Goal: Browse casually

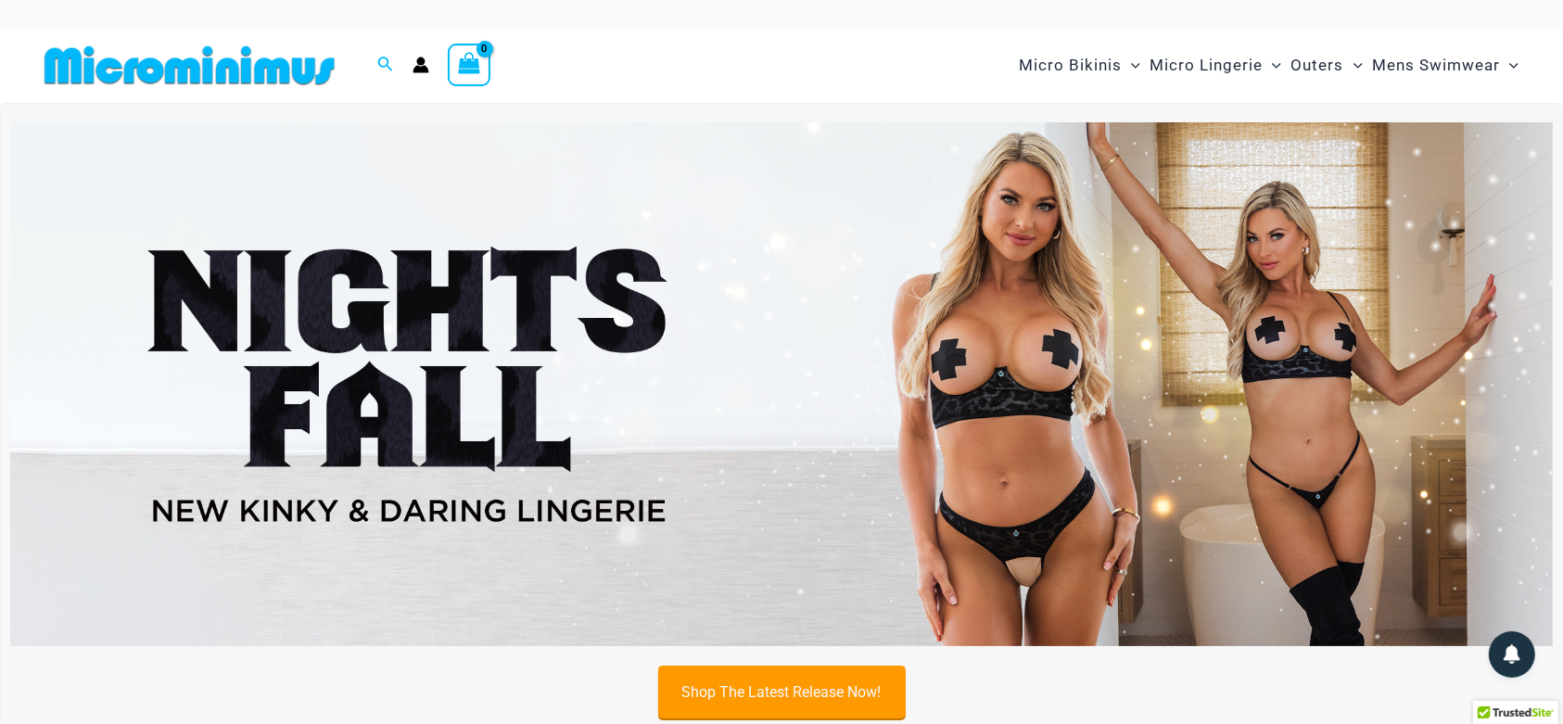
click at [757, 688] on link "Shop The Latest Release Now!" at bounding box center [782, 692] width 248 height 53
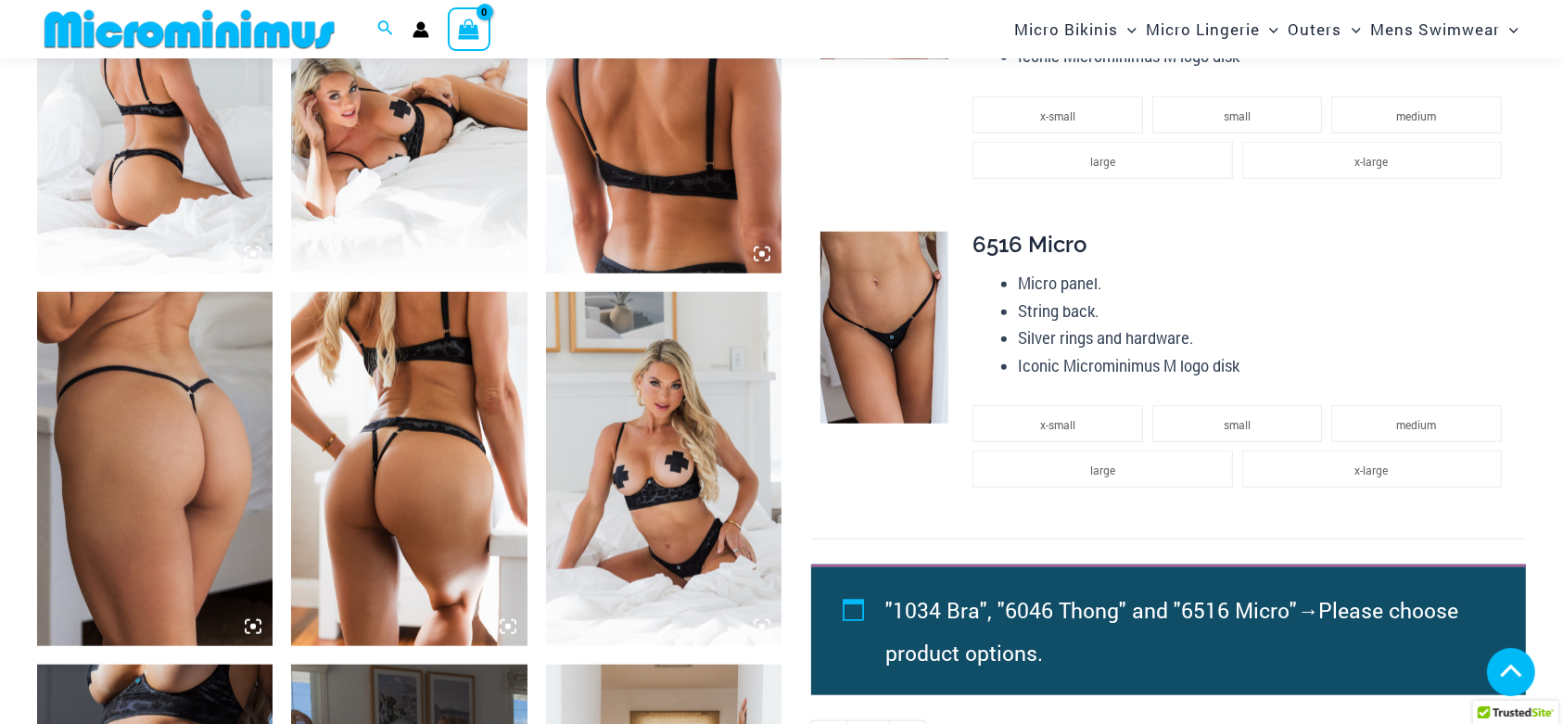
scroll to position [1411, 0]
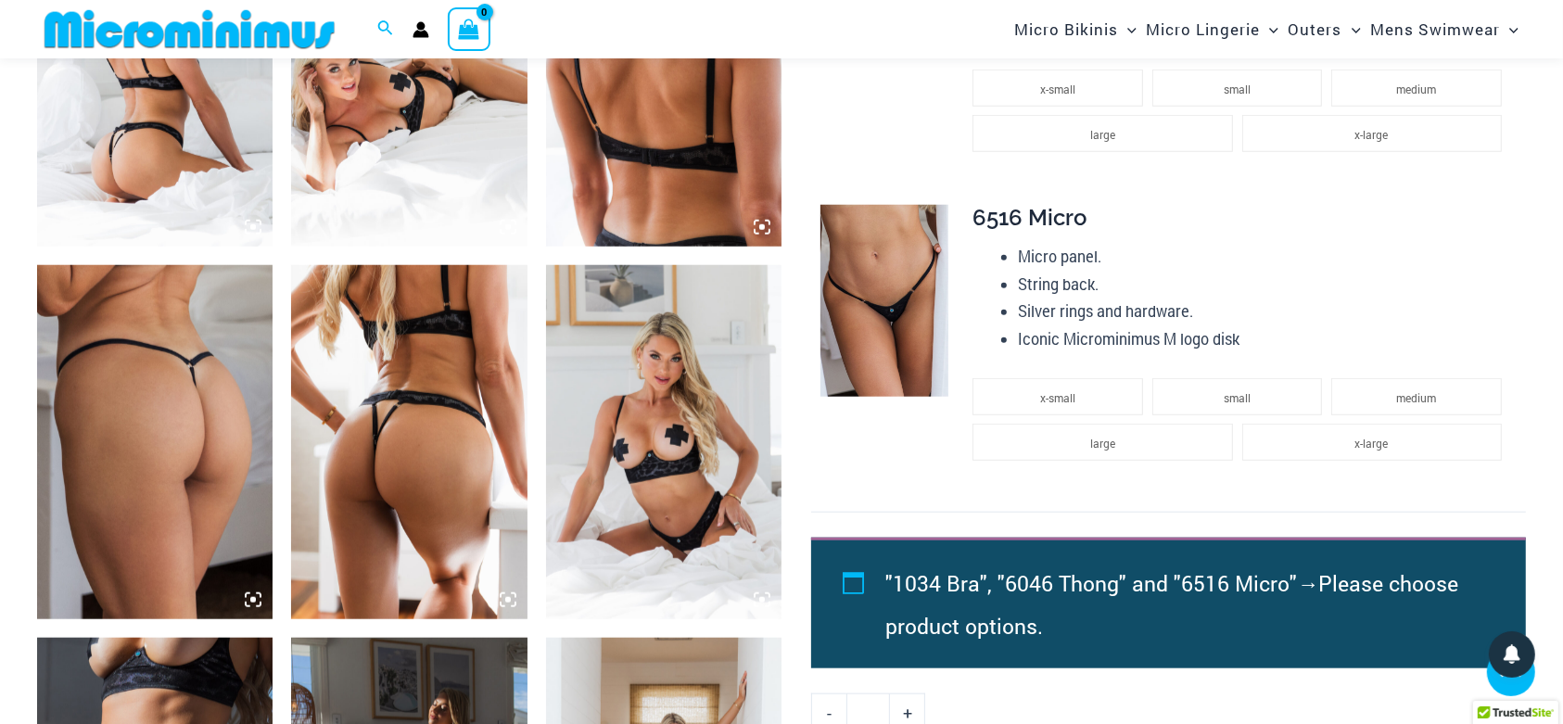
click at [762, 221] on icon at bounding box center [762, 227] width 17 height 17
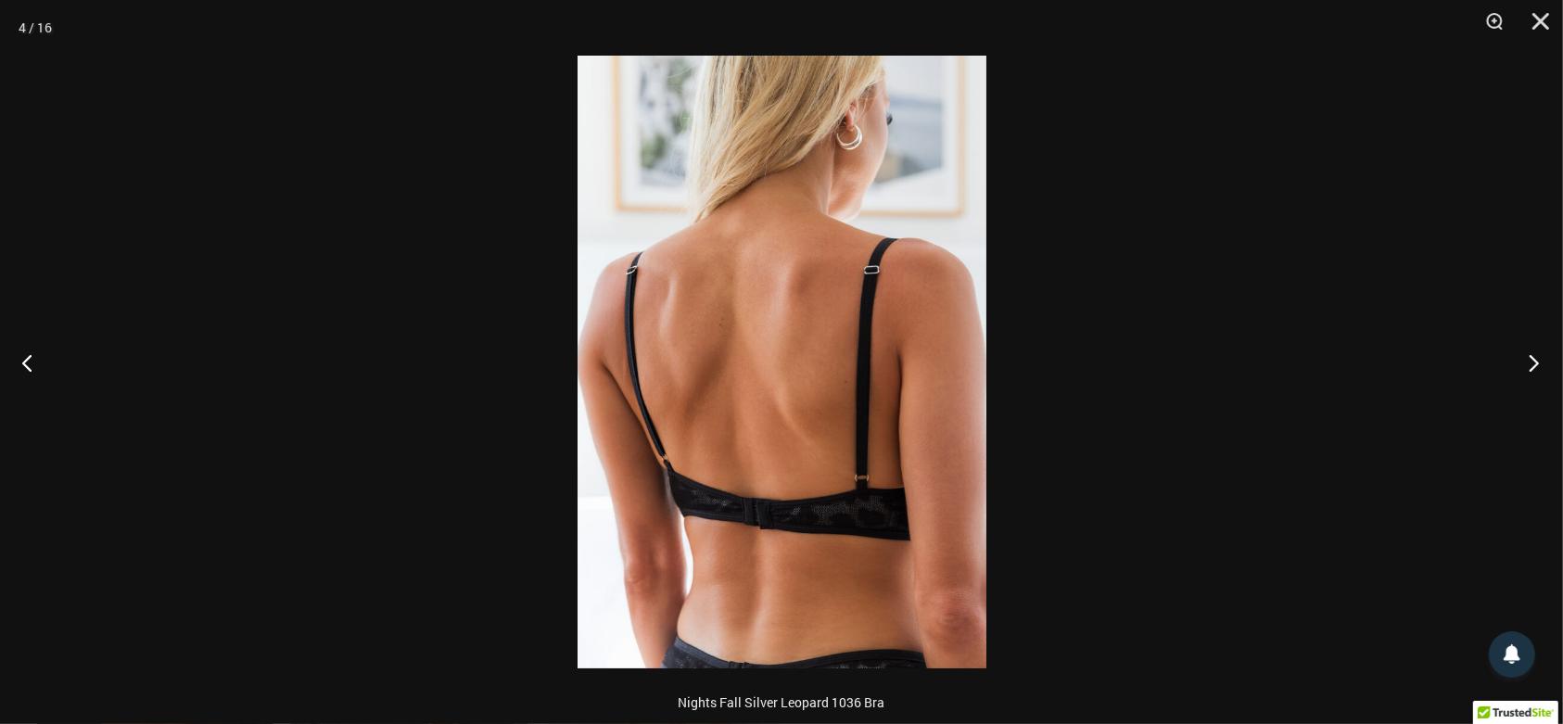
click at [1534, 363] on button "Next" at bounding box center [1528, 362] width 70 height 93
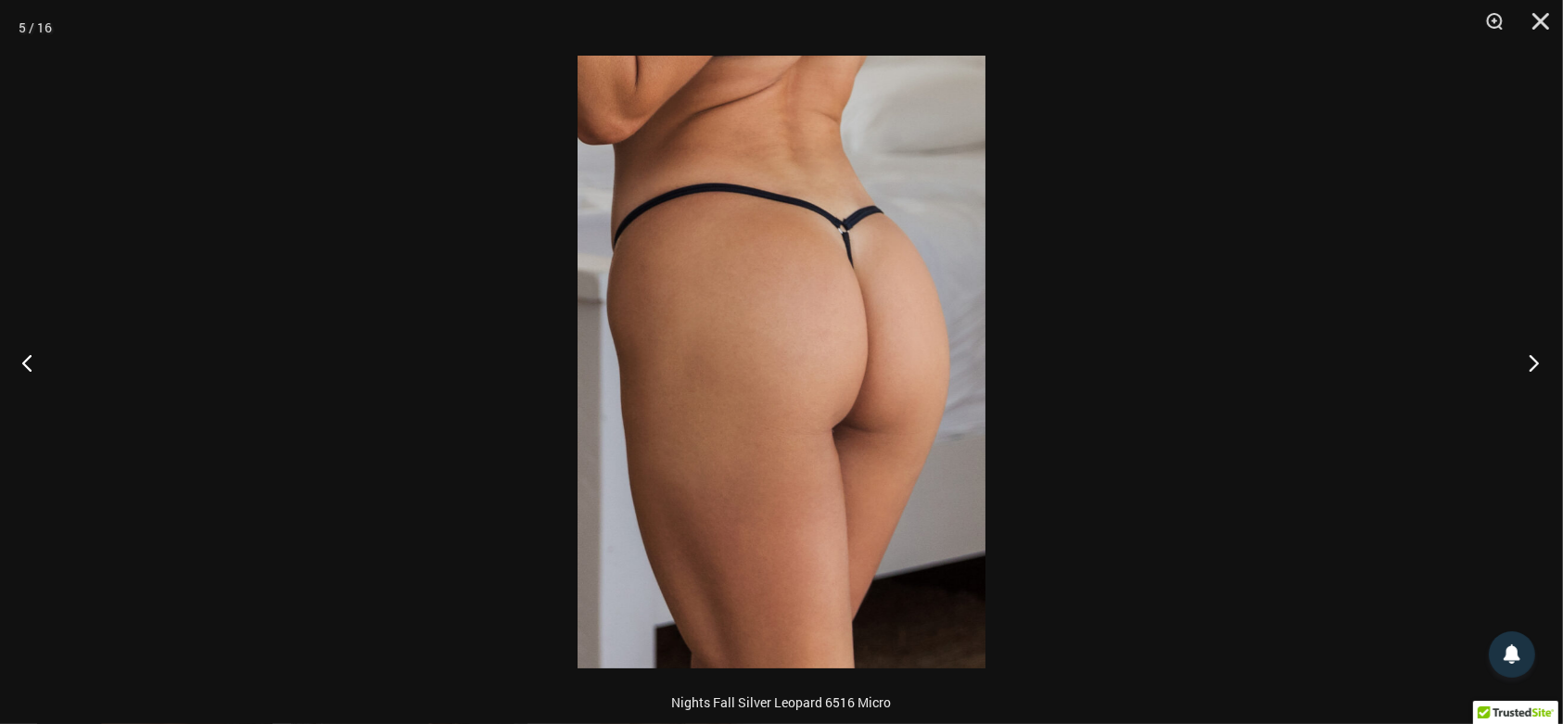
click at [1534, 363] on button "Next" at bounding box center [1528, 362] width 70 height 93
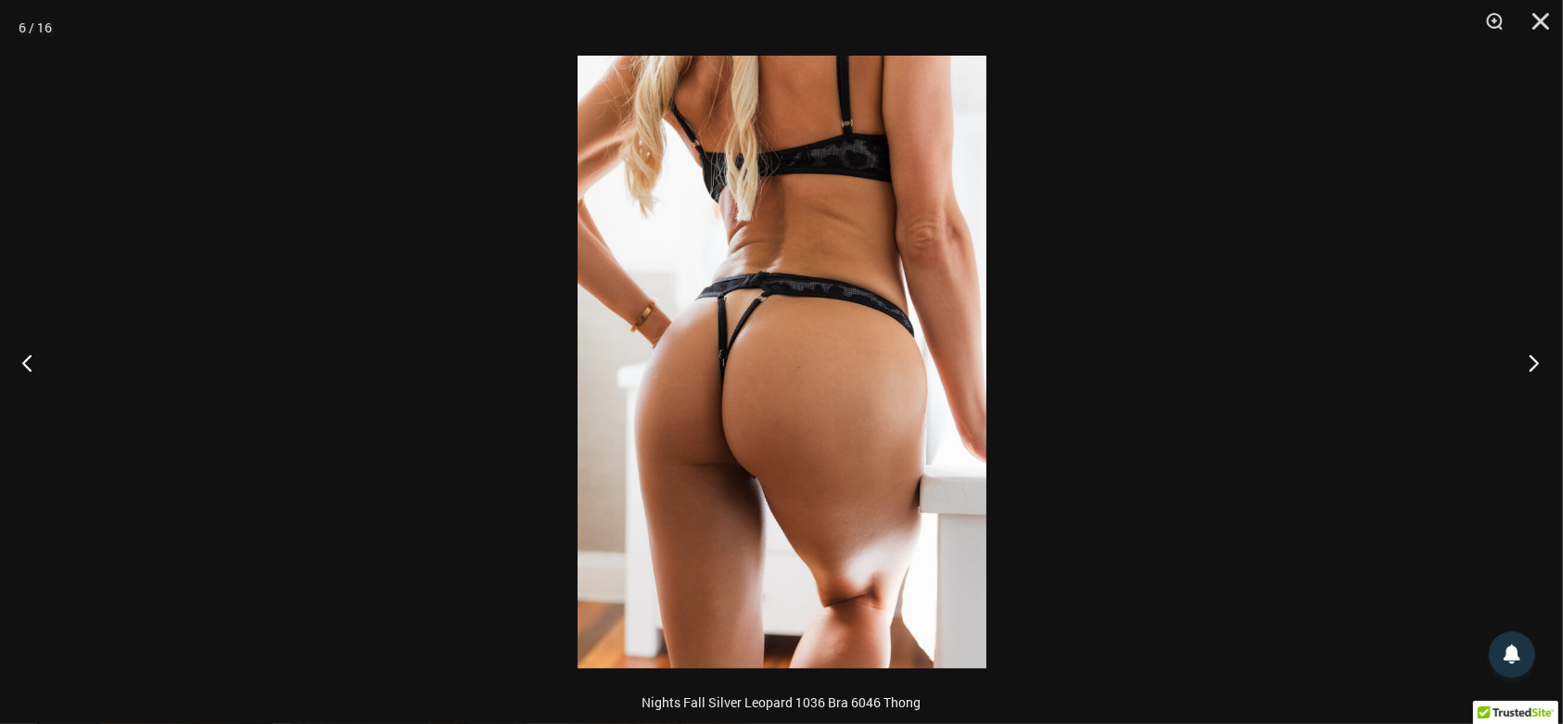
click at [1532, 360] on button "Next" at bounding box center [1528, 362] width 70 height 93
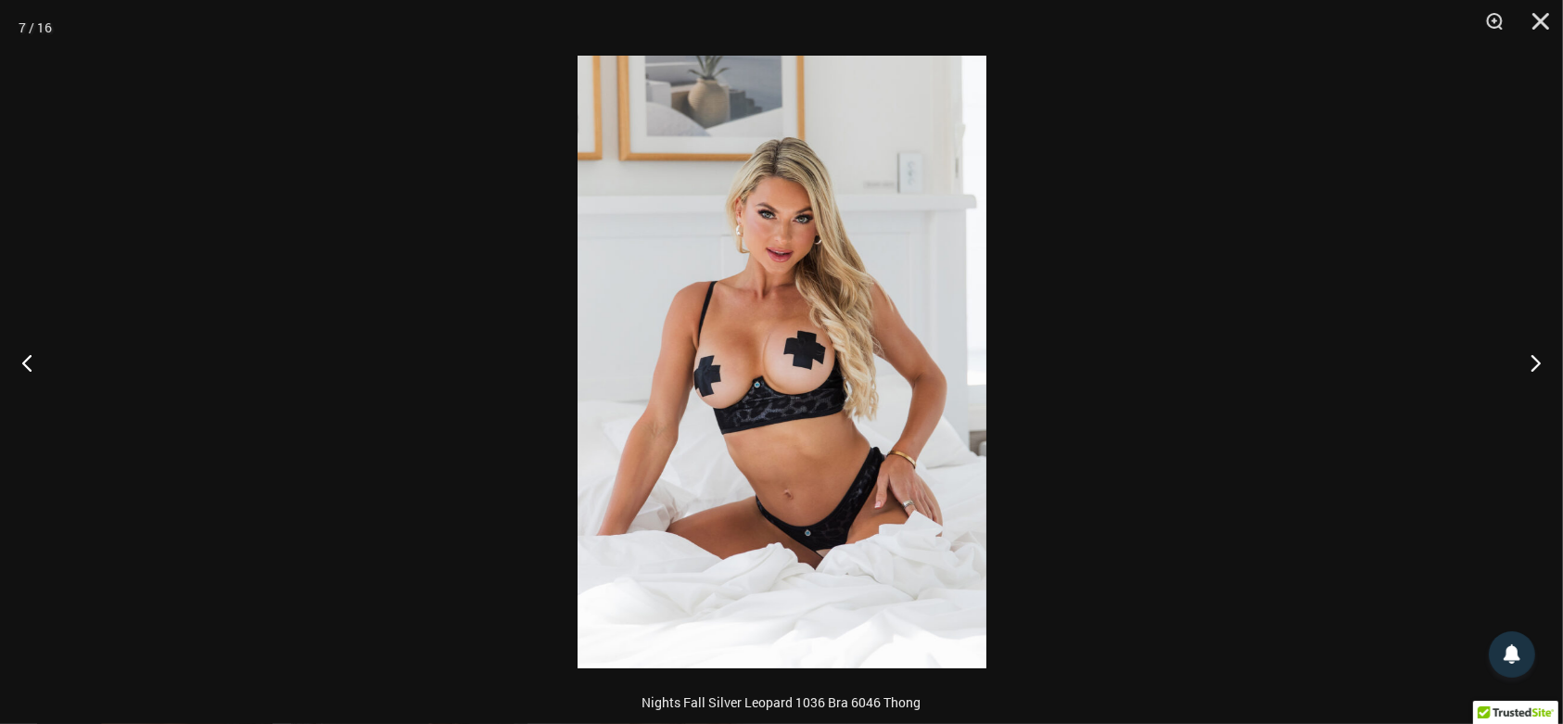
click at [907, 274] on img at bounding box center [782, 362] width 409 height 613
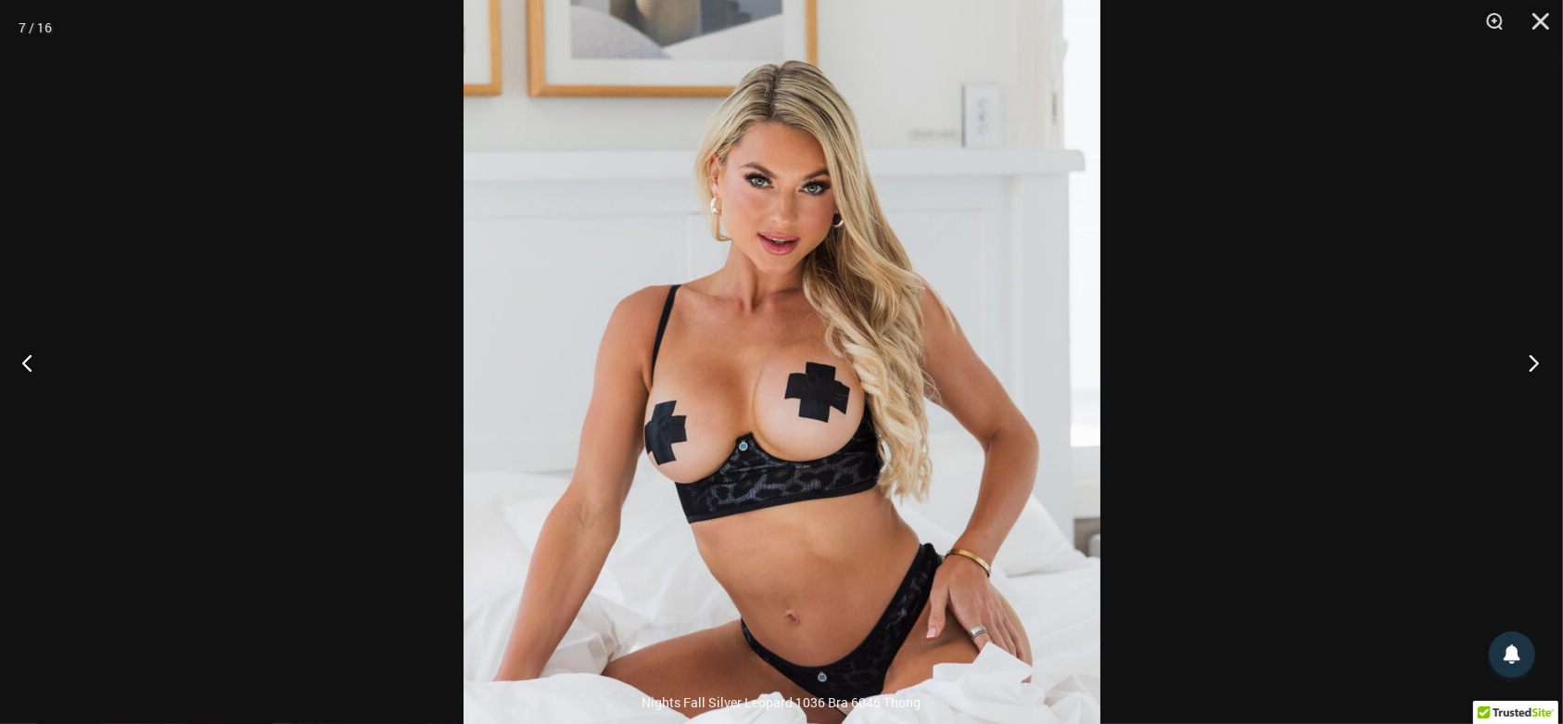
click at [1526, 363] on button "Next" at bounding box center [1528, 362] width 70 height 93
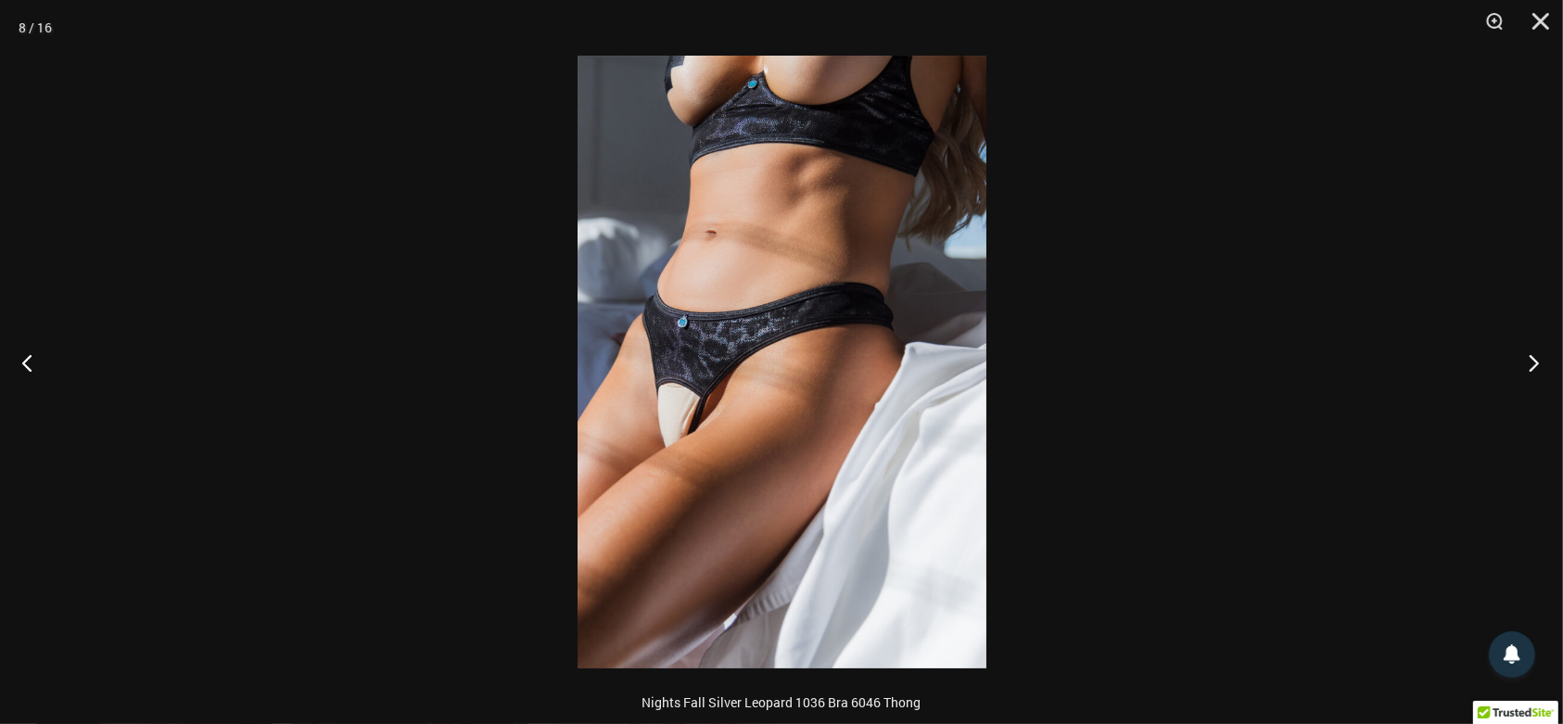
click at [1526, 363] on button "Next" at bounding box center [1528, 362] width 70 height 93
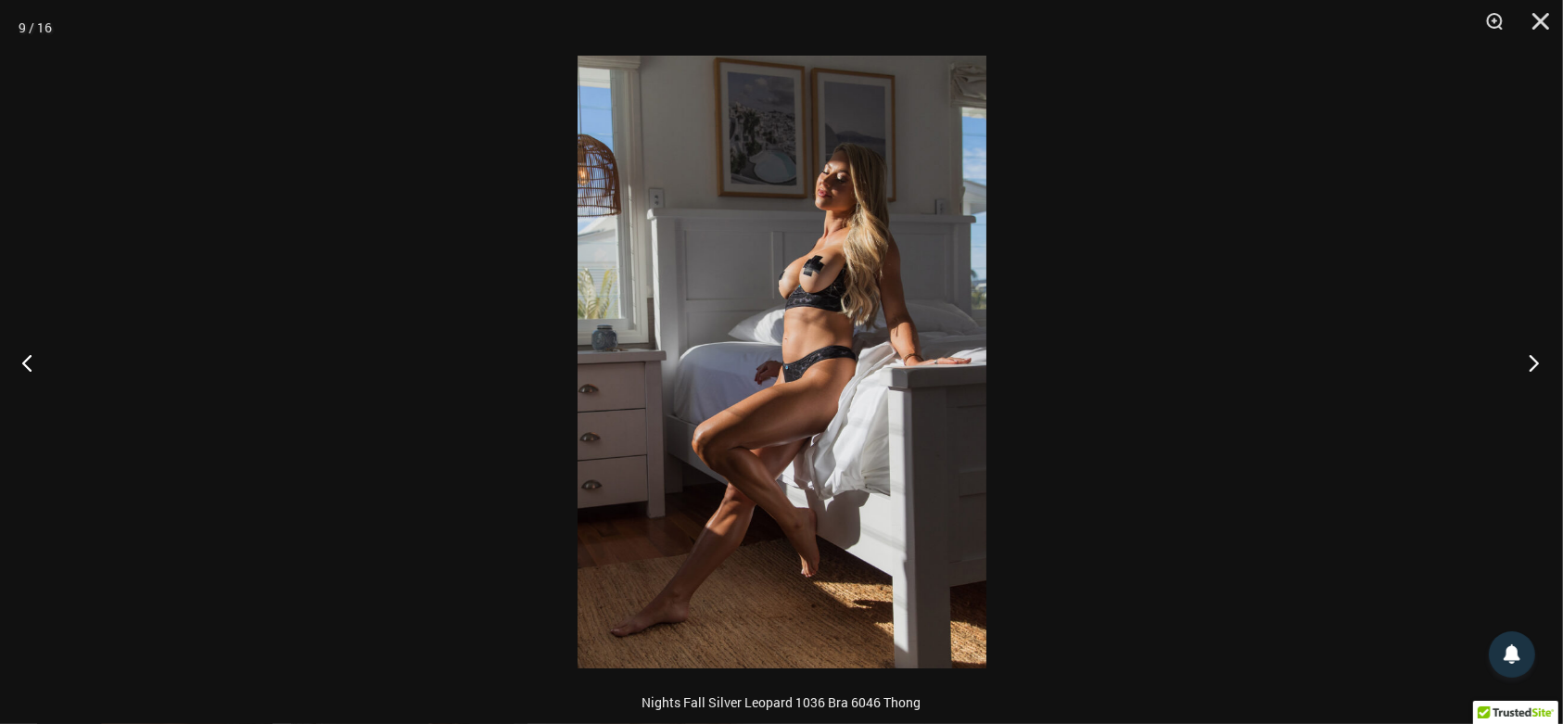
click at [1526, 363] on button "Next" at bounding box center [1528, 362] width 70 height 93
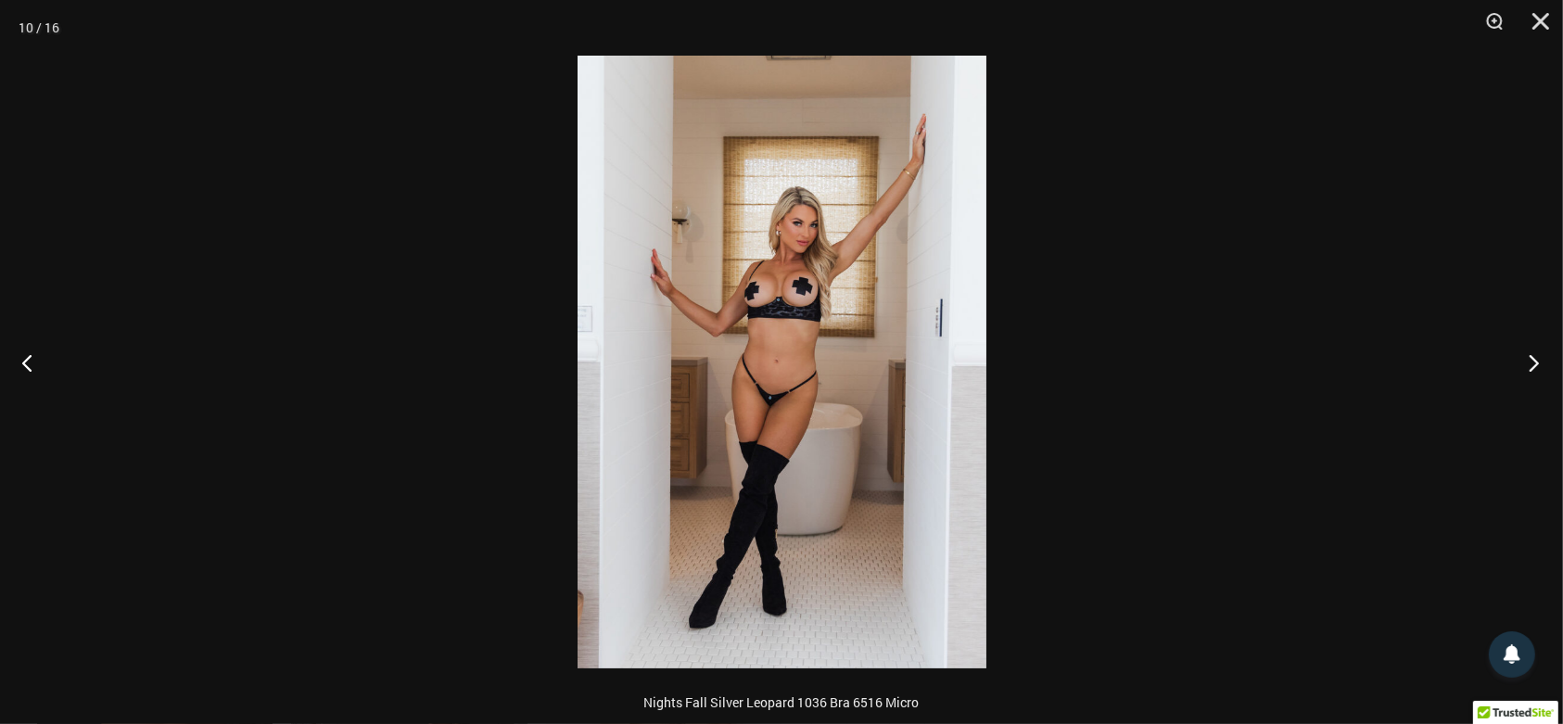
click at [1526, 363] on button "Next" at bounding box center [1528, 362] width 70 height 93
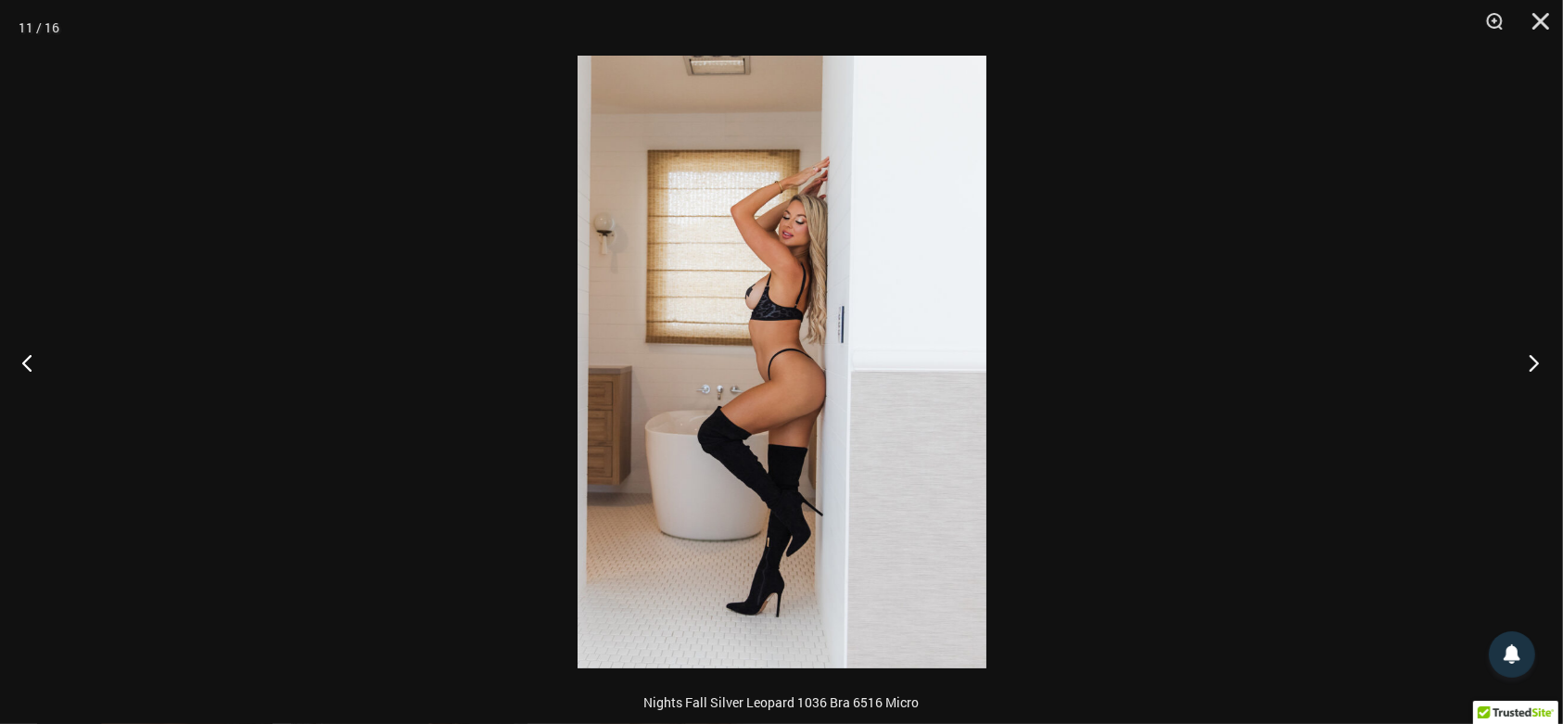
click at [1526, 363] on button "Next" at bounding box center [1528, 362] width 70 height 93
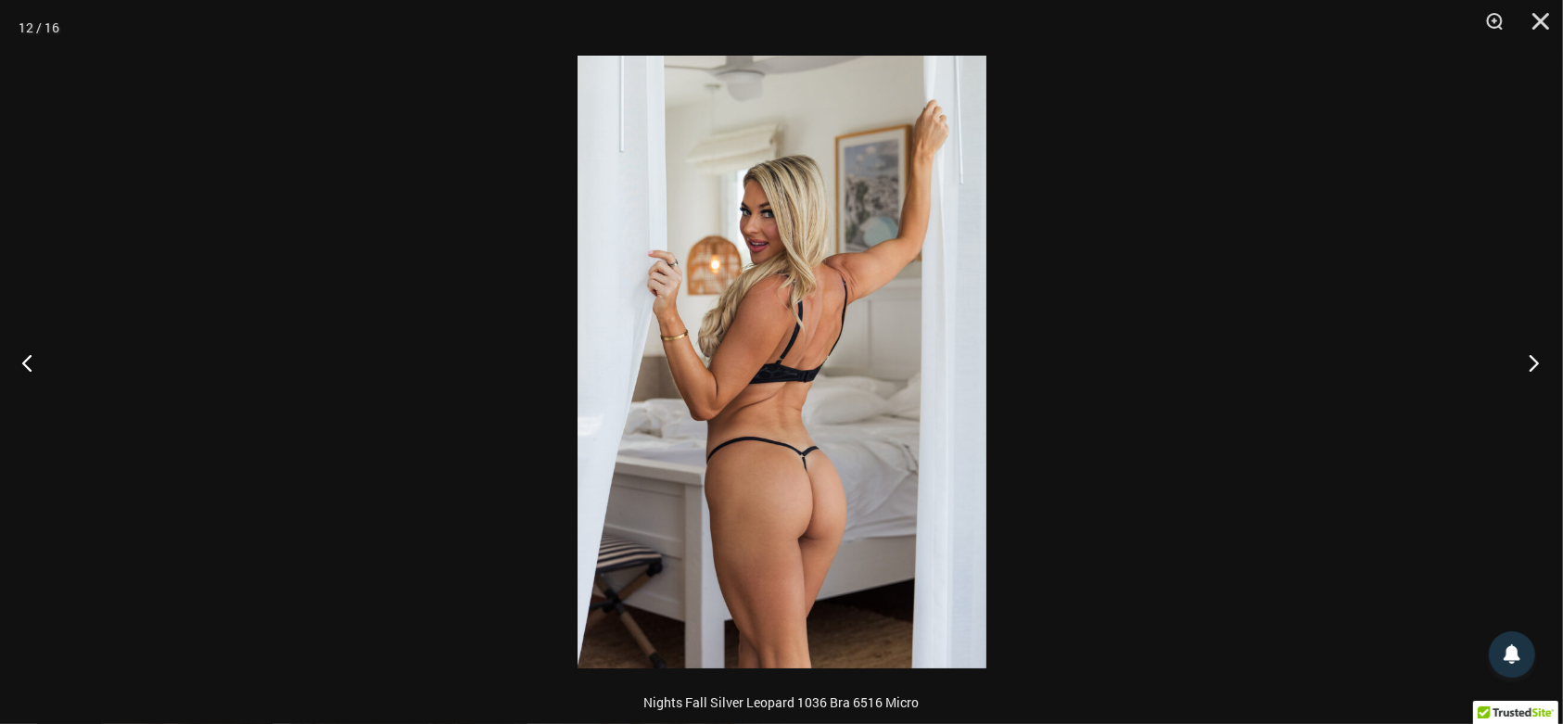
click at [1526, 363] on button "Next" at bounding box center [1528, 362] width 70 height 93
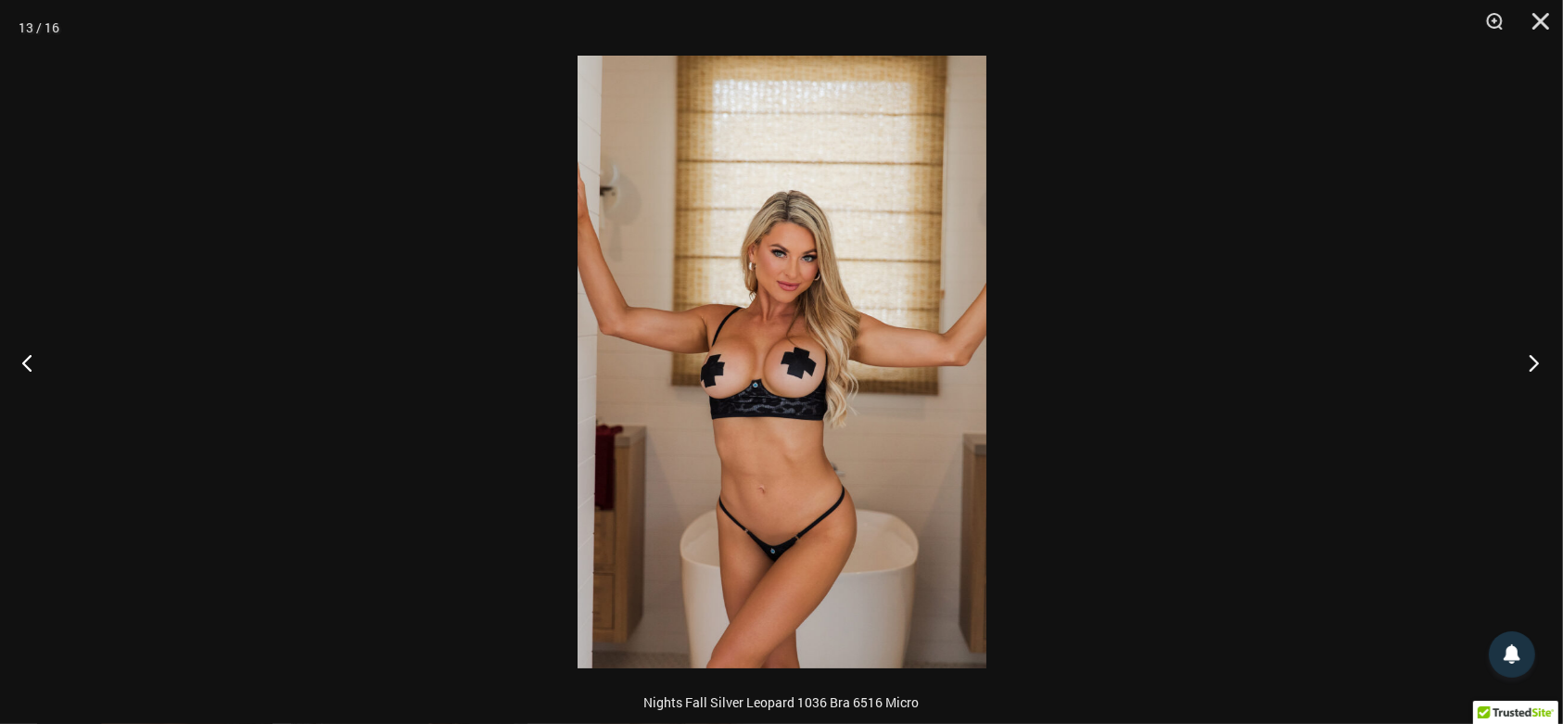
click at [1526, 363] on button "Next" at bounding box center [1528, 362] width 70 height 93
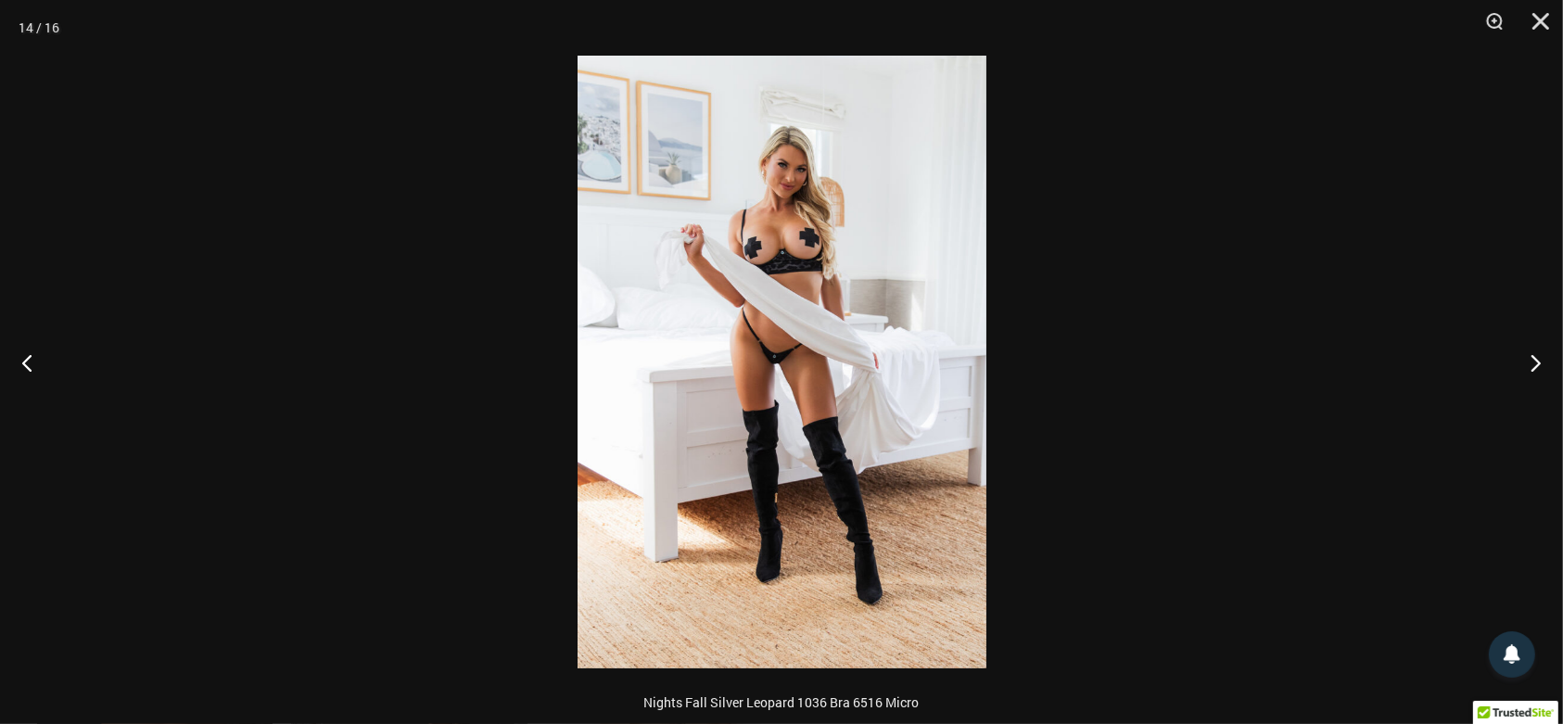
click at [899, 230] on img at bounding box center [782, 362] width 409 height 613
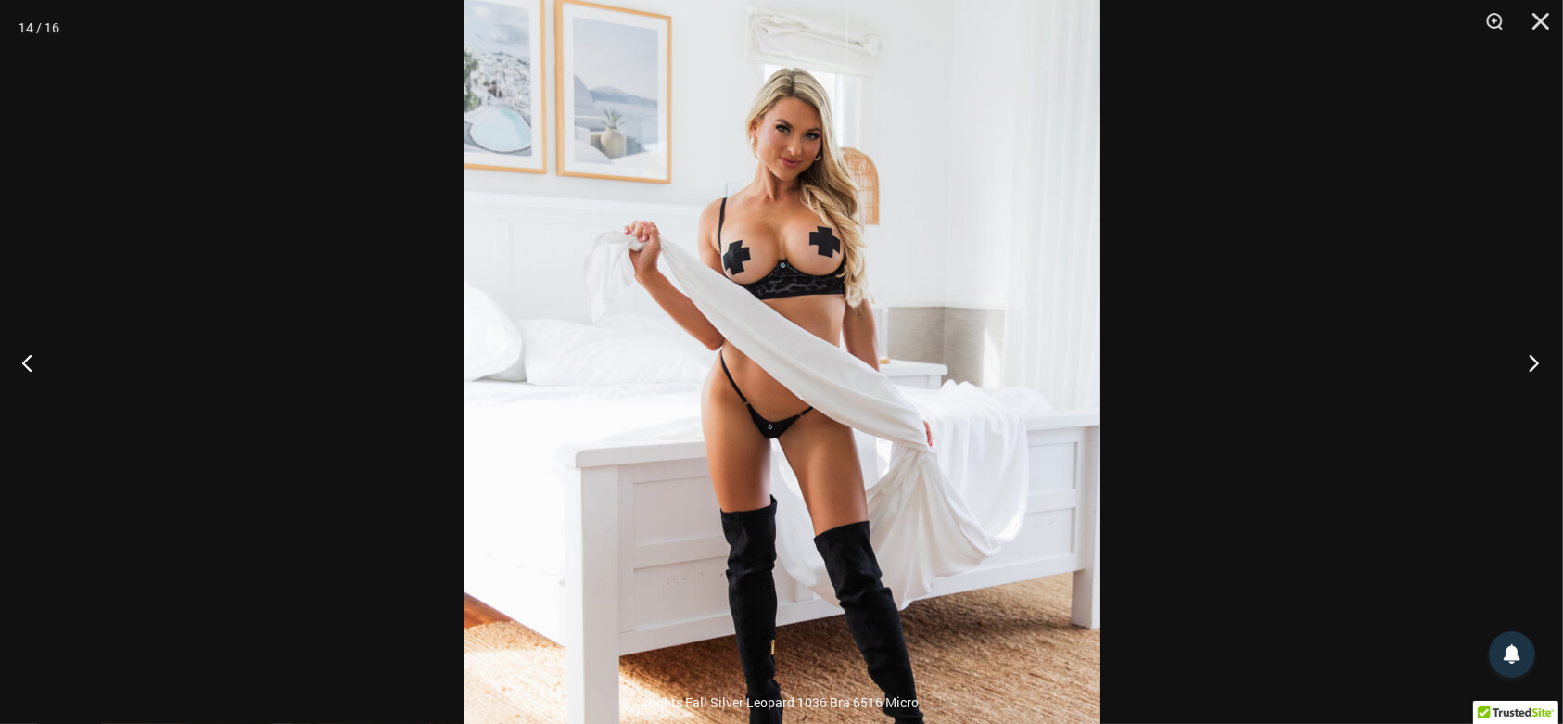
click at [1537, 359] on button "Next" at bounding box center [1528, 362] width 70 height 93
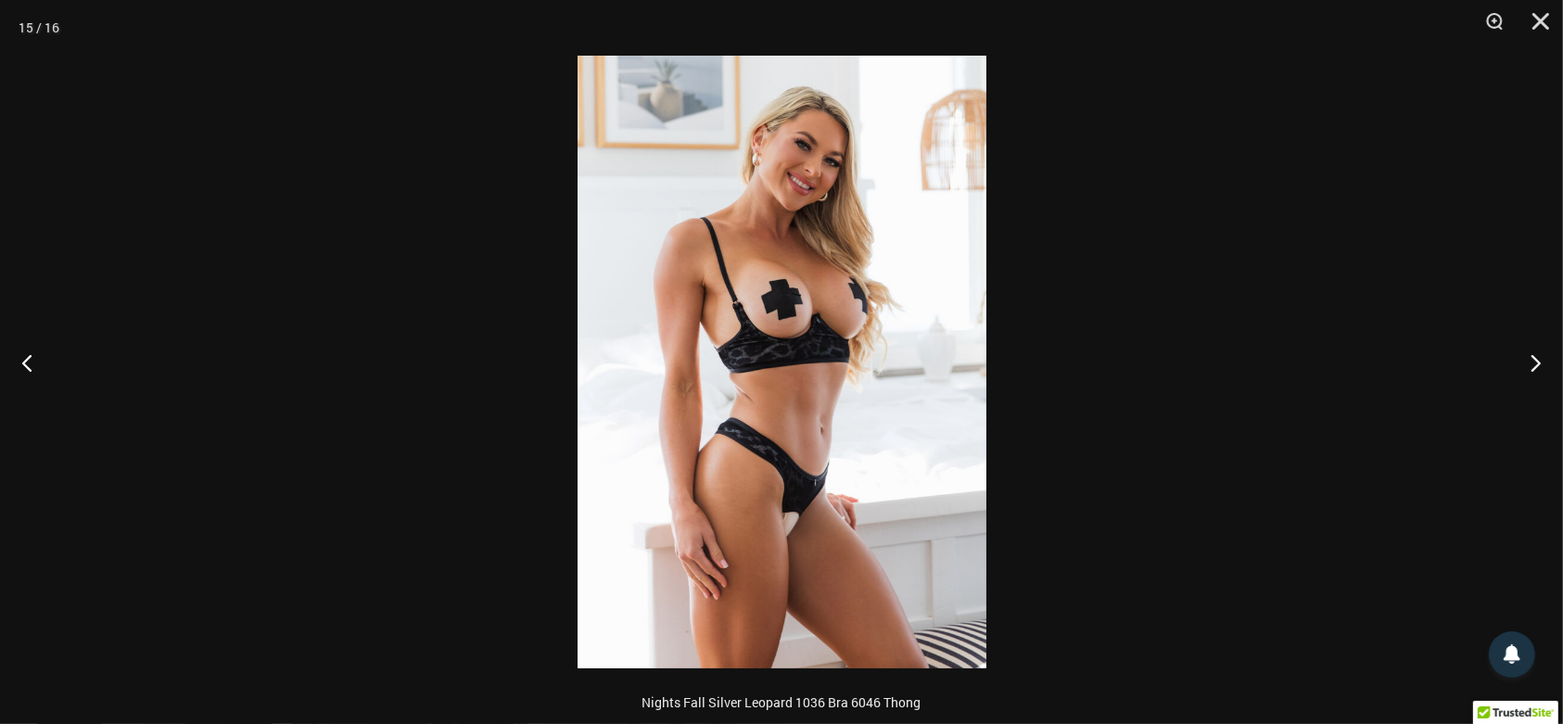
click at [877, 298] on img at bounding box center [782, 362] width 409 height 613
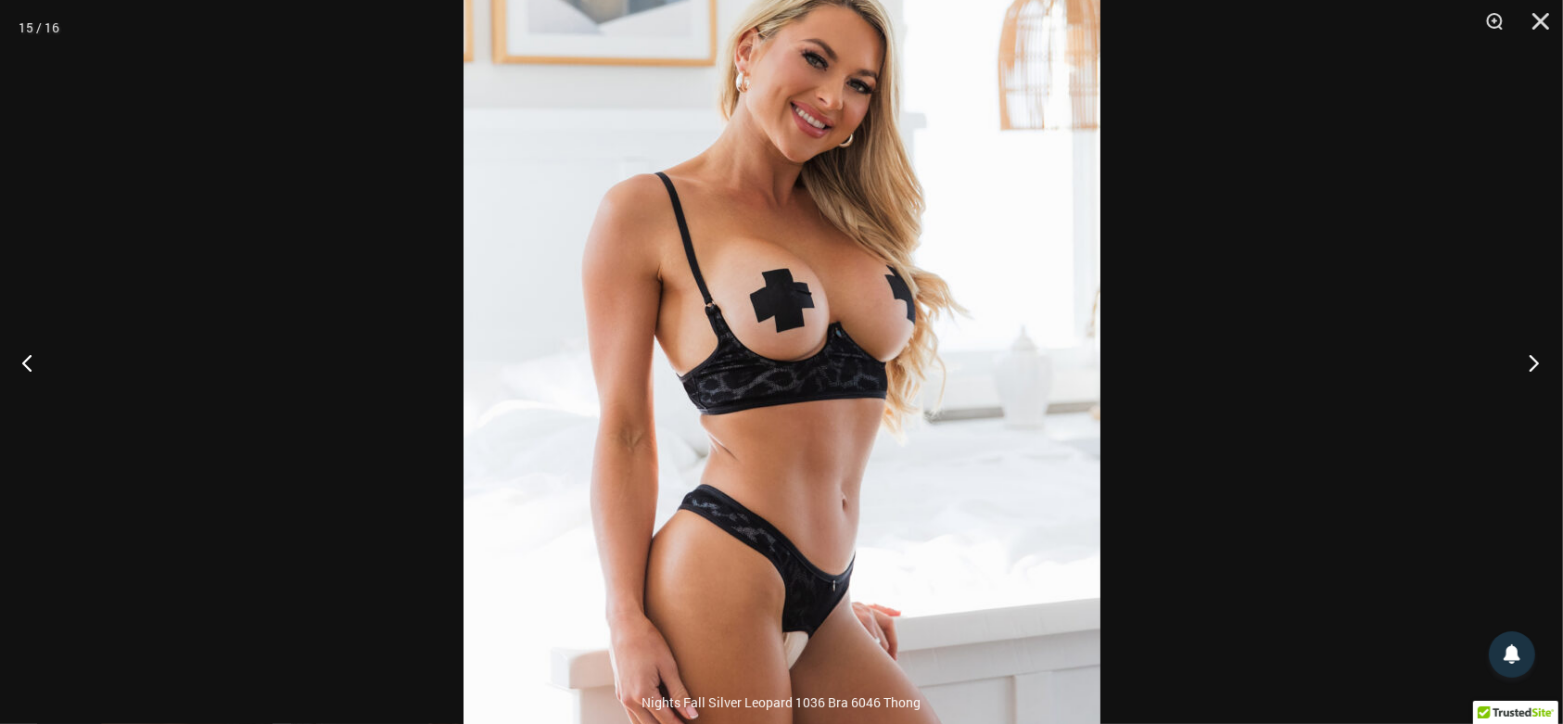
click at [1535, 363] on button "Next" at bounding box center [1528, 362] width 70 height 93
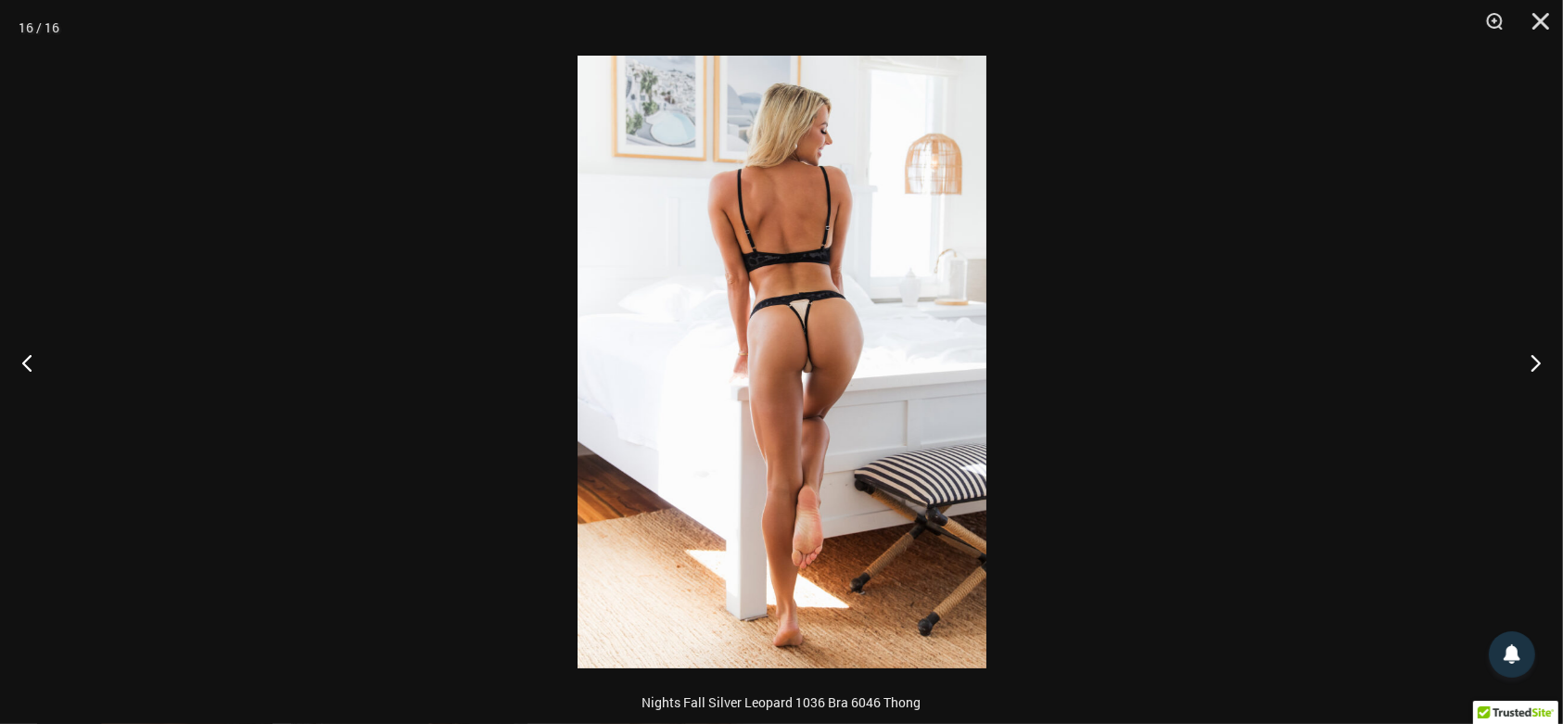
click at [913, 301] on img at bounding box center [782, 362] width 409 height 613
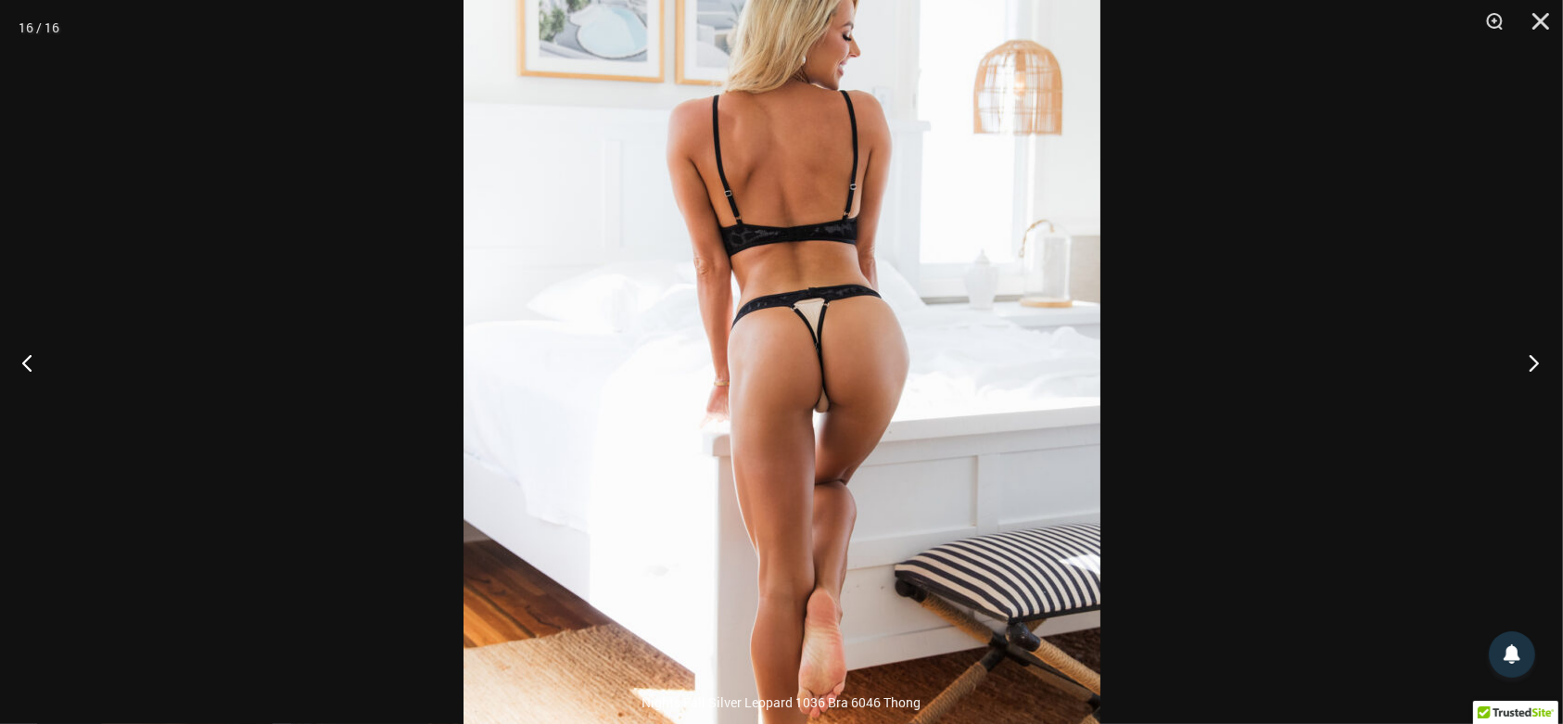
click at [1530, 364] on button "Next" at bounding box center [1528, 362] width 70 height 93
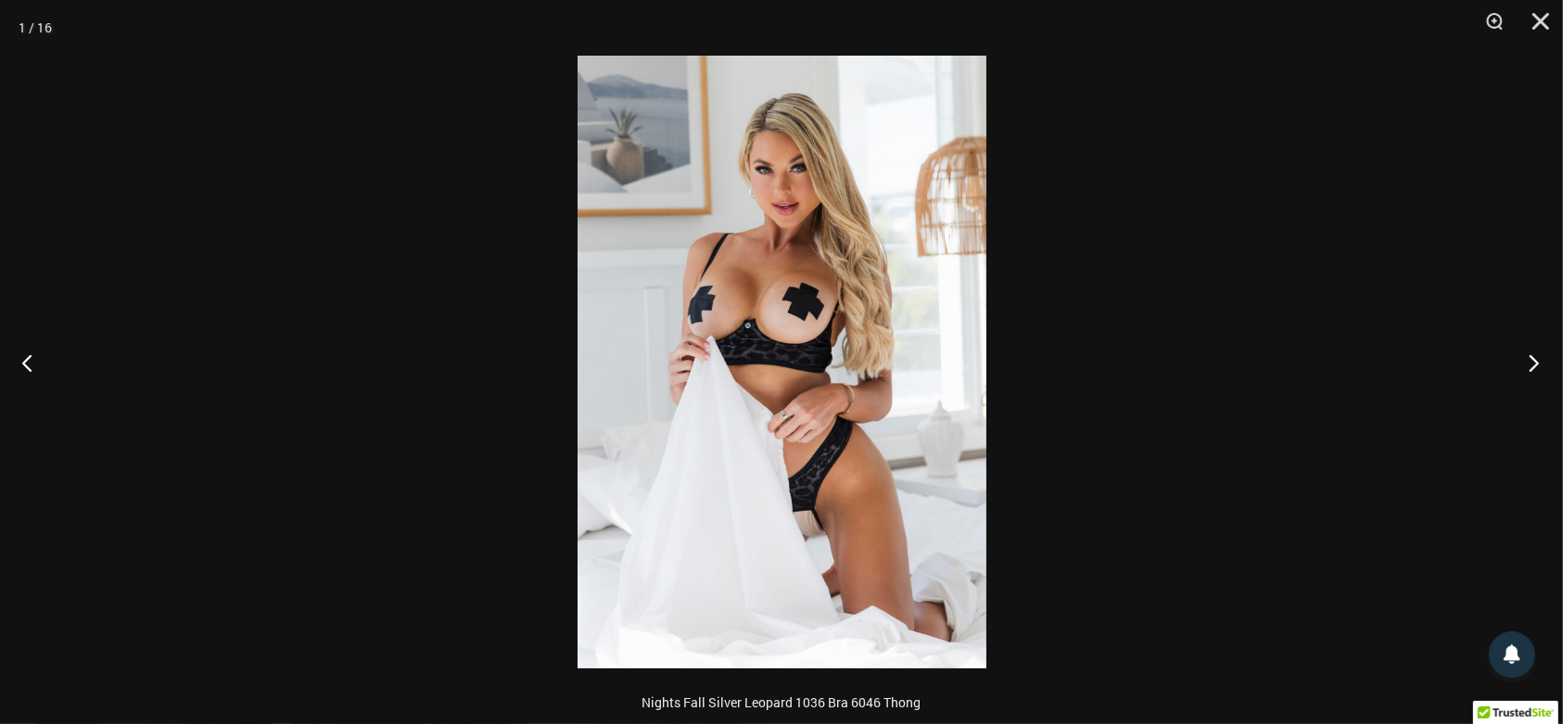
click at [1530, 364] on button "Next" at bounding box center [1528, 362] width 70 height 93
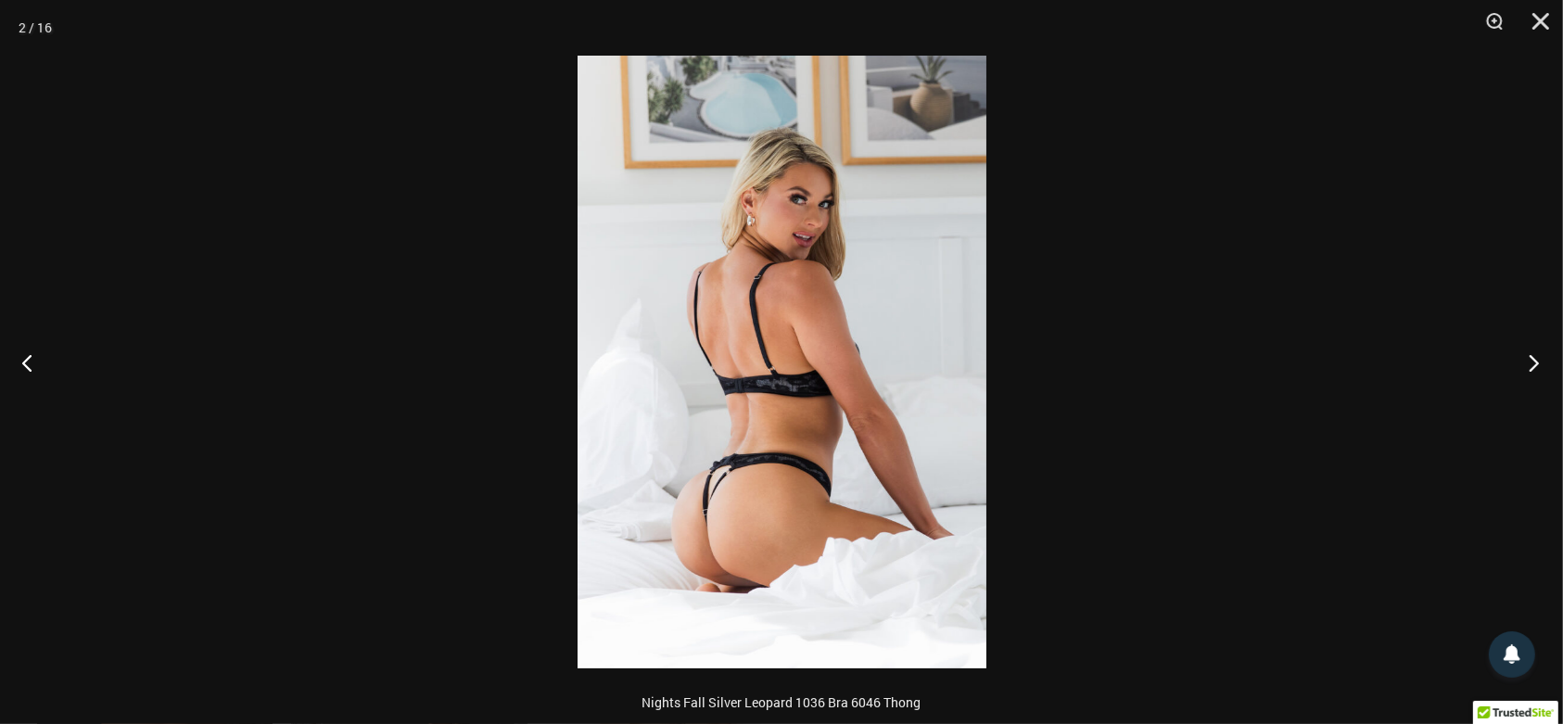
click at [1530, 364] on button "Next" at bounding box center [1528, 362] width 70 height 93
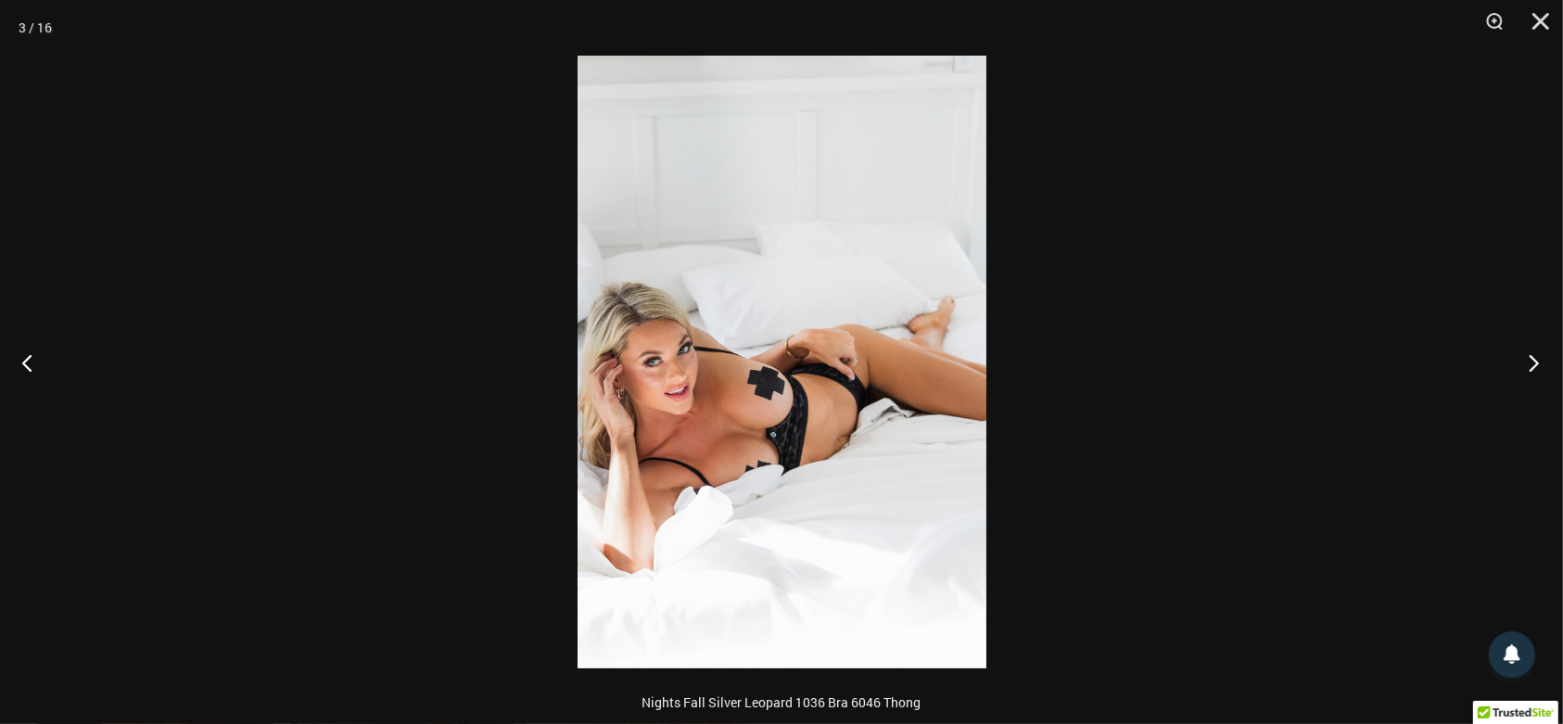
click at [1530, 364] on button "Next" at bounding box center [1528, 362] width 70 height 93
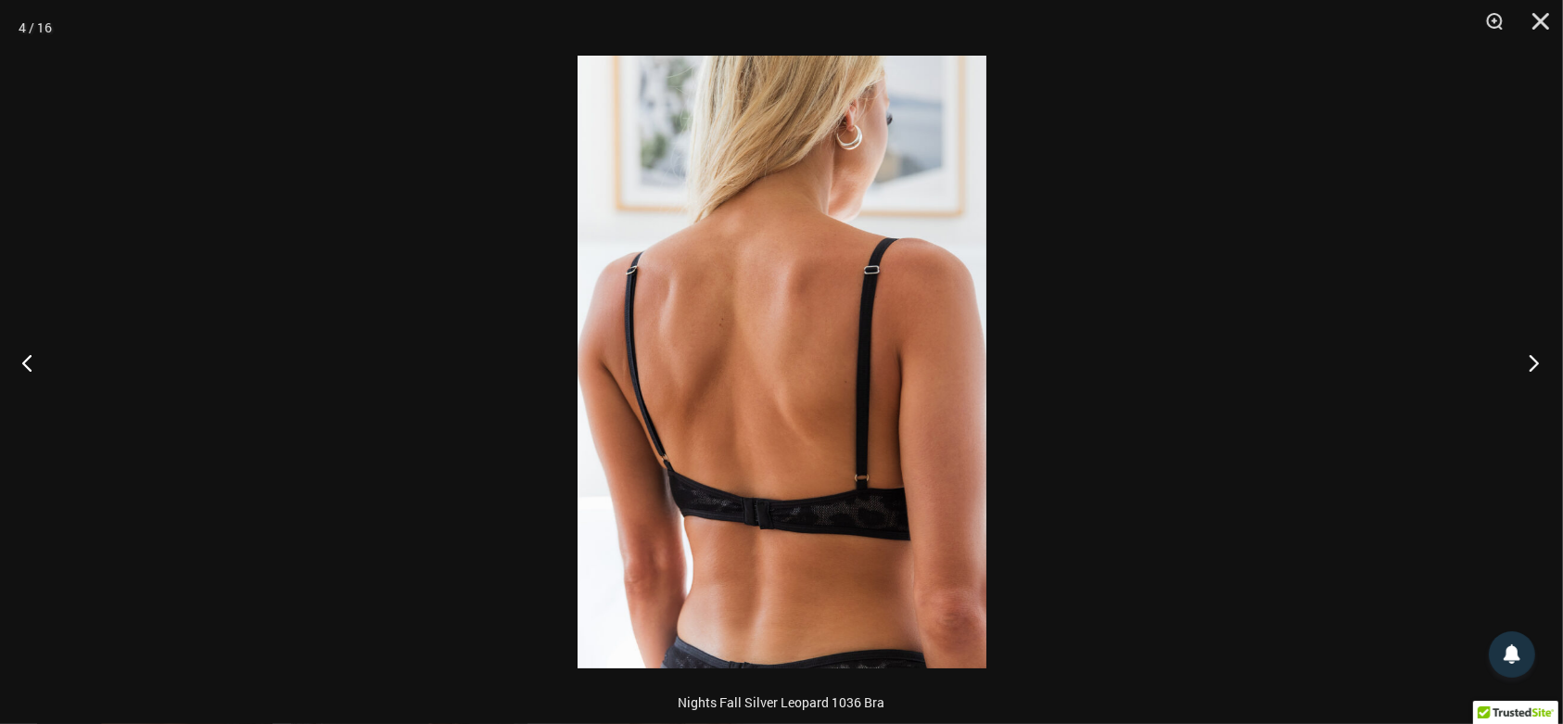
click at [1530, 364] on button "Next" at bounding box center [1528, 362] width 70 height 93
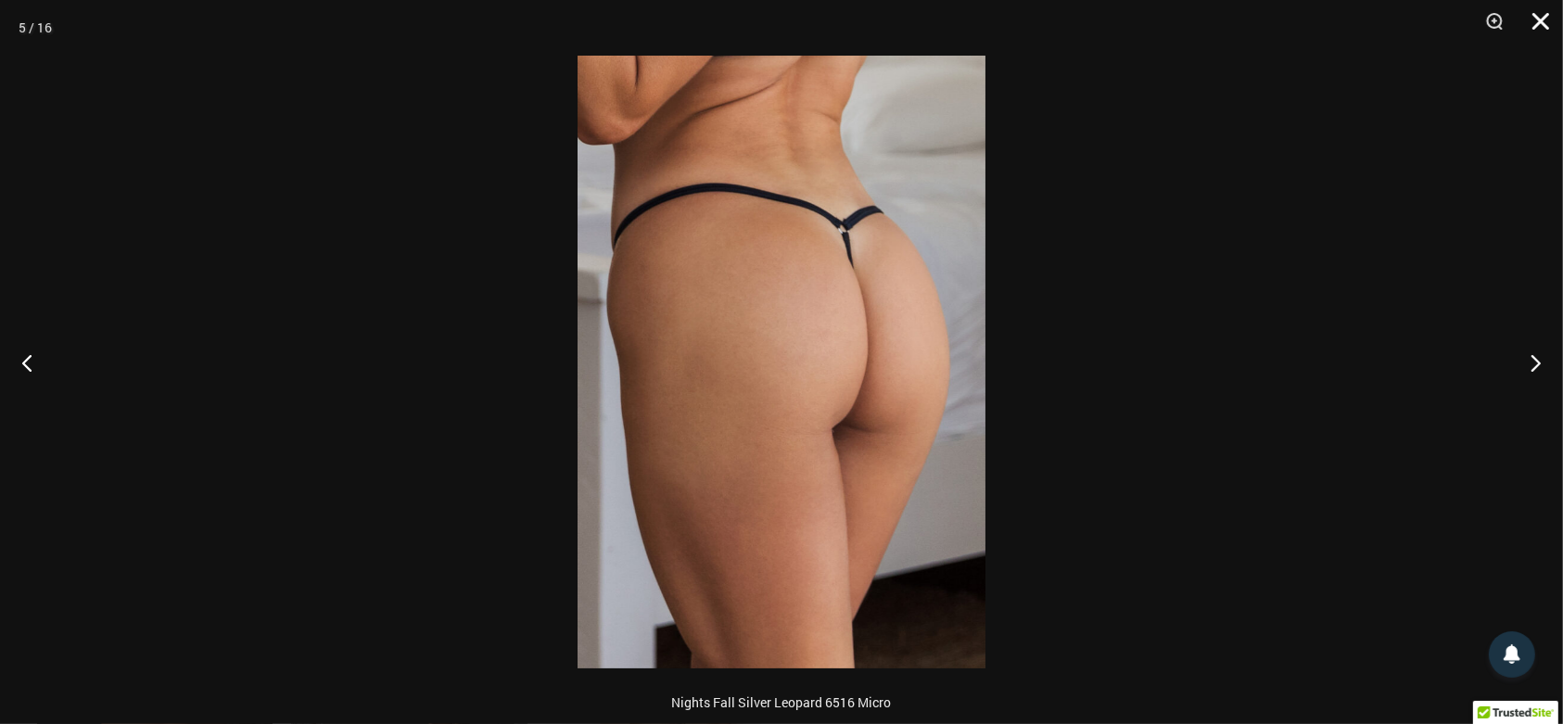
click at [1546, 19] on button "Close" at bounding box center [1534, 28] width 46 height 56
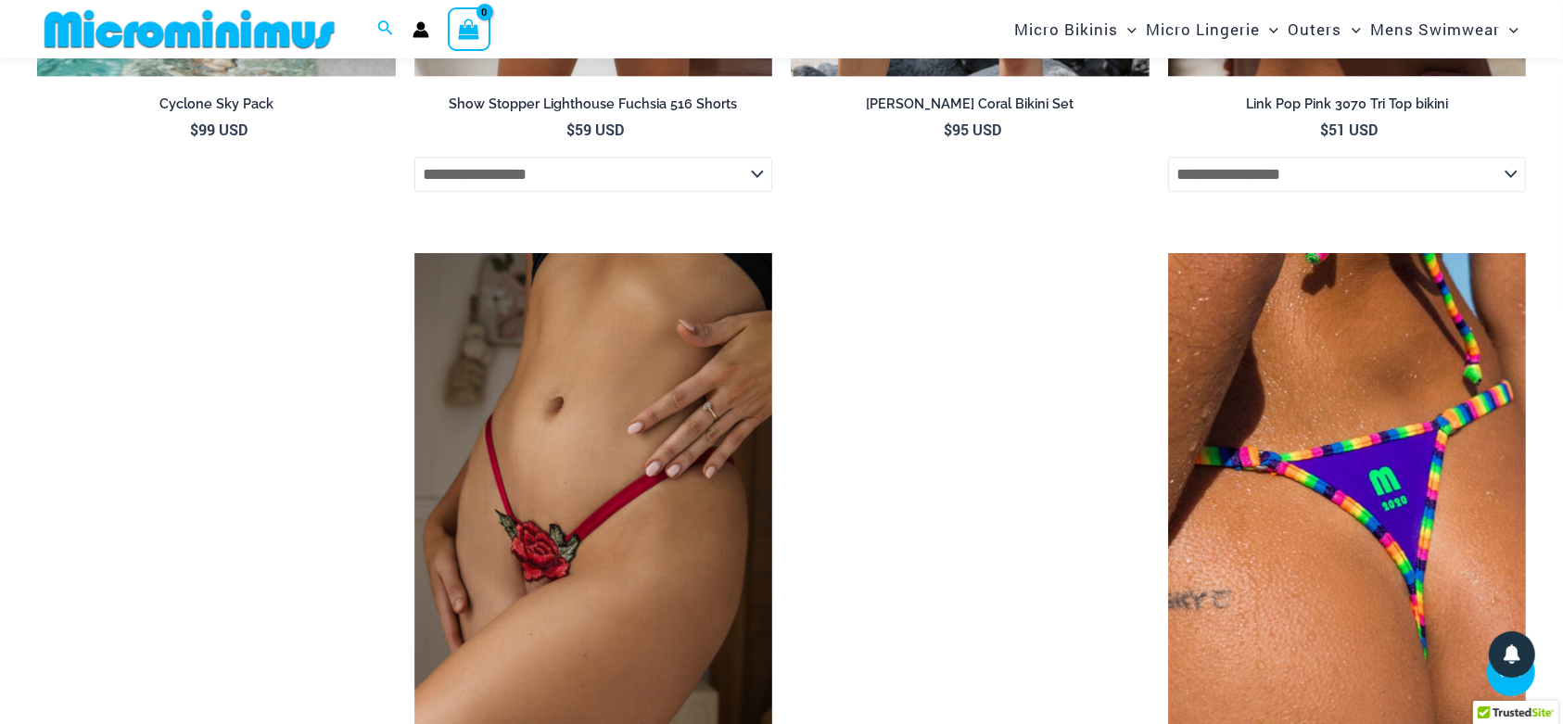
scroll to position [4454, 0]
